Goal: Check status: Check status

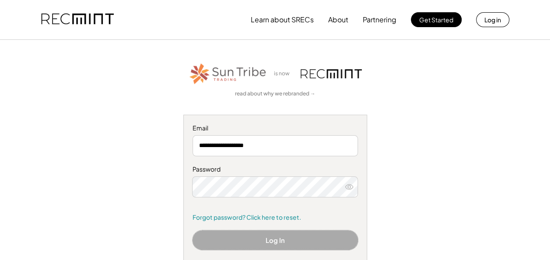
click at [230, 240] on button "Log In" at bounding box center [274, 240] width 165 height 20
click at [302, 240] on button "Log In" at bounding box center [274, 240] width 165 height 20
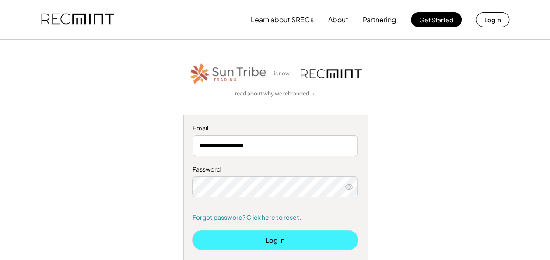
click at [292, 241] on button "Log In" at bounding box center [274, 240] width 165 height 20
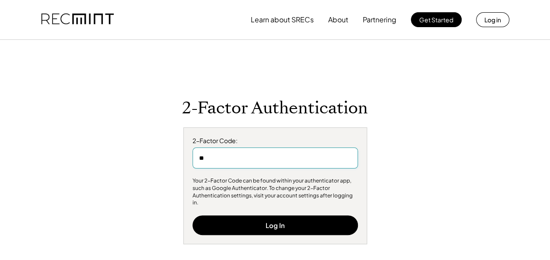
type input "*"
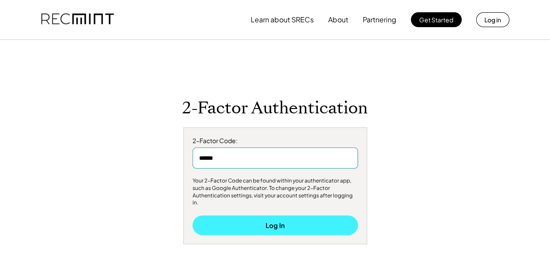
type input "******"
click at [274, 218] on button "Log In" at bounding box center [274, 225] width 165 height 20
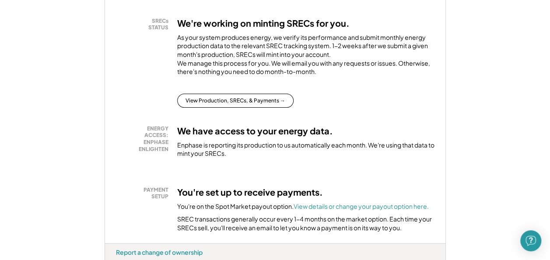
scroll to position [192, 0]
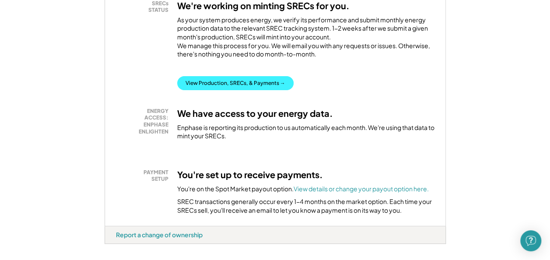
click at [234, 88] on button "View Production, SRECs, & Payments →" at bounding box center [235, 83] width 116 height 14
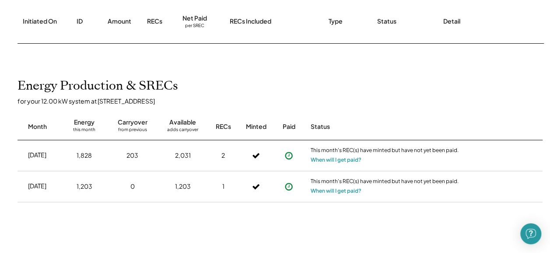
scroll to position [157, 0]
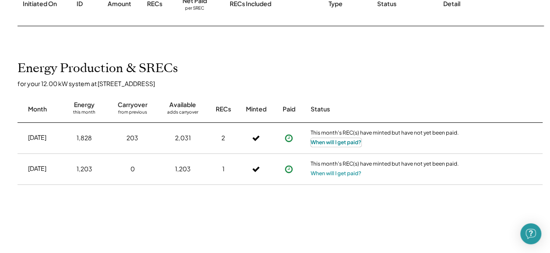
click at [340, 141] on button "When will I get paid?" at bounding box center [335, 142] width 51 height 9
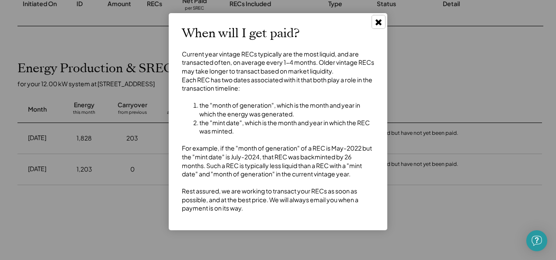
click at [378, 23] on use at bounding box center [379, 22] width 6 height 6
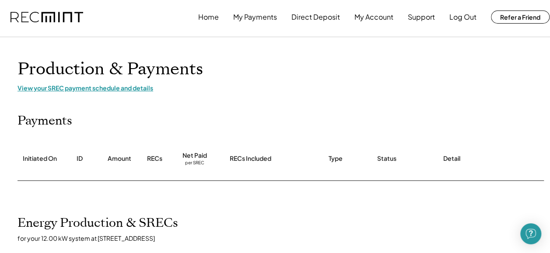
scroll to position [0, 0]
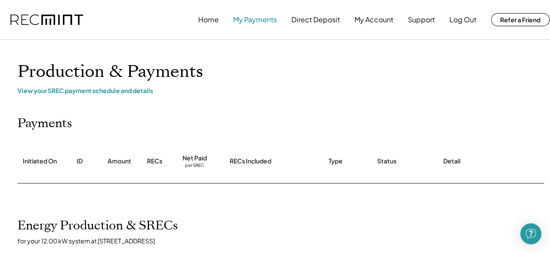
click at [256, 21] on button "My Payments" at bounding box center [255, 19] width 44 height 17
click at [251, 22] on button "My Payments" at bounding box center [255, 19] width 44 height 17
click at [249, 17] on button "My Payments" at bounding box center [255, 19] width 44 height 17
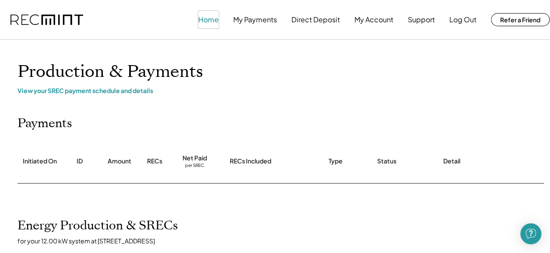
click at [211, 20] on button "Home" at bounding box center [208, 19] width 21 height 17
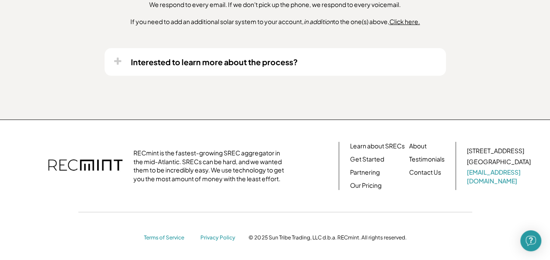
scroll to position [786, 0]
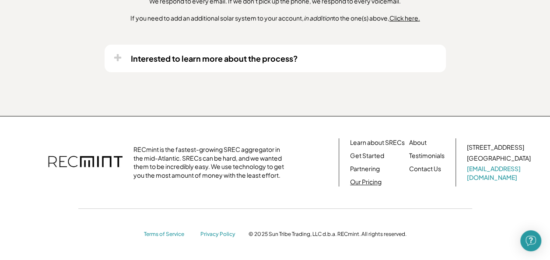
click at [374, 182] on link "Our Pricing" at bounding box center [365, 181] width 31 height 9
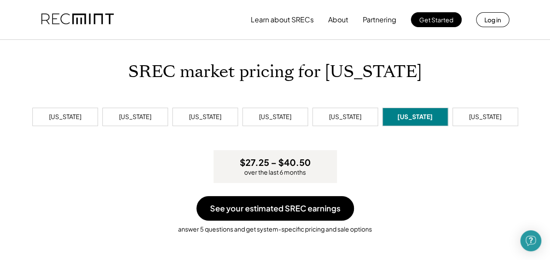
click at [78, 17] on img at bounding box center [77, 20] width 73 height 30
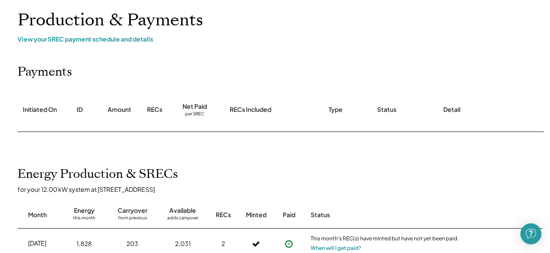
scroll to position [52, 0]
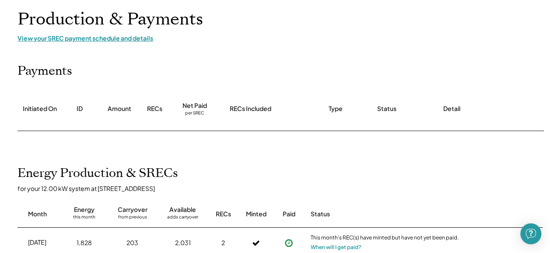
click at [84, 38] on div "View your SREC payment schedule and details" at bounding box center [279, 38] width 525 height 8
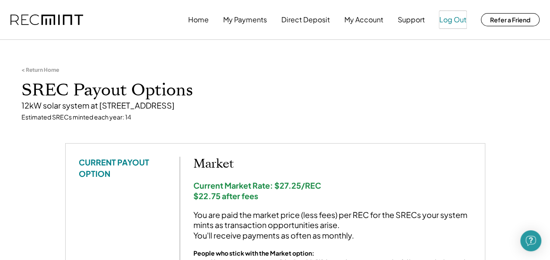
click at [448, 21] on button "Log Out" at bounding box center [452, 19] width 27 height 17
